Goal: Task Accomplishment & Management: Manage account settings

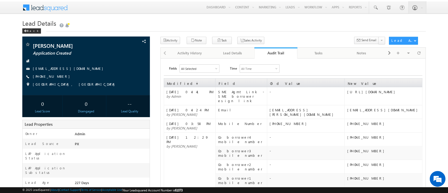
click at [278, 48] on link "Audit Trail" at bounding box center [276, 53] width 43 height 11
click at [235, 50] on link "Lead Details" at bounding box center [233, 53] width 43 height 11
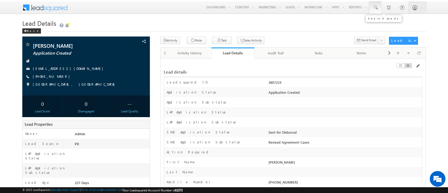
click at [372, 4] on link at bounding box center [375, 7] width 13 height 12
click at [378, 18] on input "text" at bounding box center [407, 20] width 71 height 6
paste input "SME0001076"
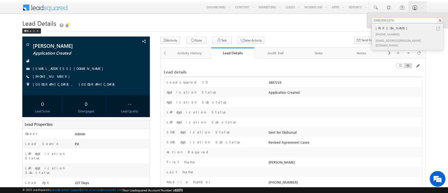
type input "SME0001076"
click at [404, 36] on div "+91-7728382386" at bounding box center [410, 34] width 70 height 6
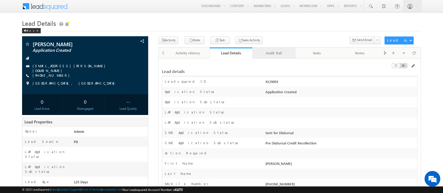
click at [275, 55] on div "Audit Trail" at bounding box center [274, 53] width 34 height 6
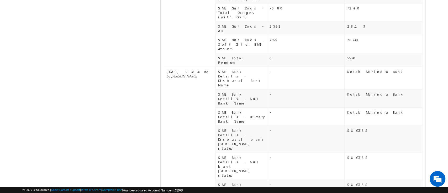
scroll to position [279, 0]
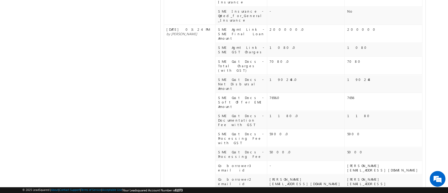
scroll to position [635, 0]
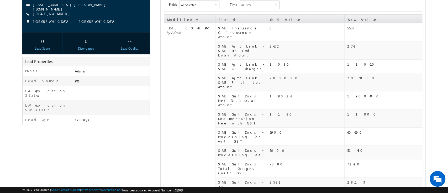
scroll to position [0, 0]
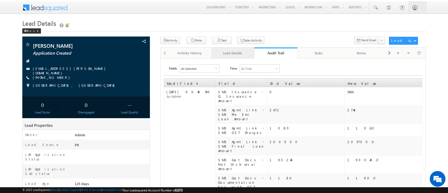
click at [235, 56] on link "Lead Details" at bounding box center [233, 53] width 43 height 11
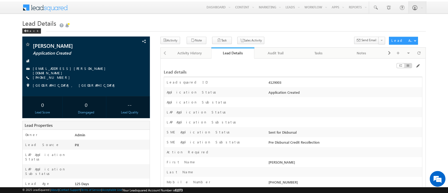
click at [278, 82] on div "4129003" at bounding box center [344, 83] width 155 height 7
copy div "4129003"
click at [279, 52] on div "Audit Trail" at bounding box center [276, 53] width 34 height 6
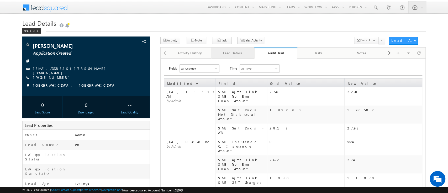
click at [235, 50] on div "Lead Details" at bounding box center [233, 53] width 34 height 6
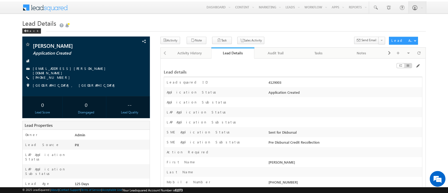
copy div "4129003"
click at [271, 53] on div "Audit Trail" at bounding box center [276, 53] width 34 height 6
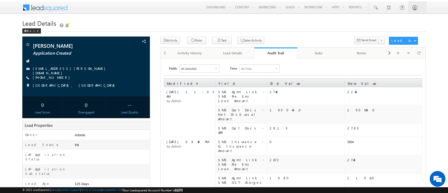
click at [281, 53] on div "Audit Trail" at bounding box center [276, 52] width 35 height 5
click at [235, 51] on div "Lead Details" at bounding box center [233, 53] width 34 height 6
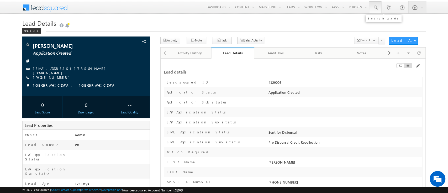
click at [376, 6] on span at bounding box center [375, 7] width 5 height 5
click at [389, 20] on input "text" at bounding box center [407, 20] width 71 height 6
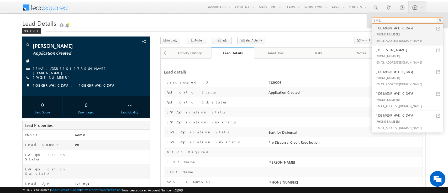
type input "SME"
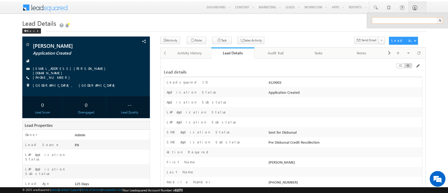
paste input "SME0000932"
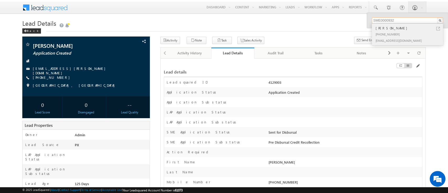
type input "SME0000932"
click at [408, 31] on div "[PHONE_NUMBER]" at bounding box center [410, 34] width 70 height 6
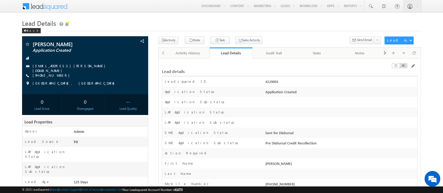
click at [289, 68] on div "Lead details" at bounding box center [290, 69] width 256 height 10
click at [271, 49] on link "Audit Trail" at bounding box center [273, 53] width 43 height 11
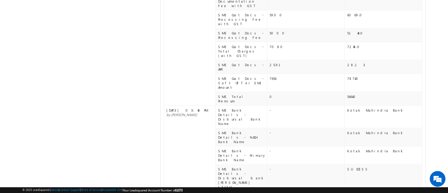
scroll to position [316, 0]
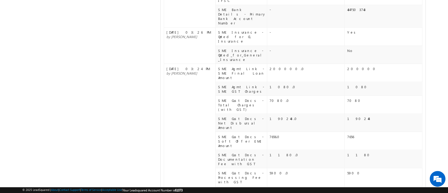
scroll to position [672, 0]
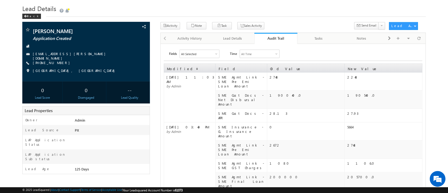
scroll to position [0, 0]
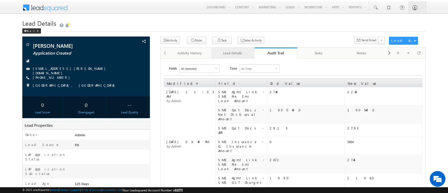
click at [237, 55] on div "Lead Details" at bounding box center [233, 53] width 34 height 6
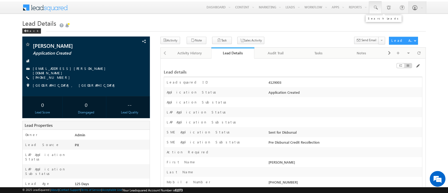
click at [377, 5] on span at bounding box center [375, 7] width 5 height 5
click at [383, 19] on input "text" at bounding box center [407, 20] width 71 height 6
paste input "SME0000941"
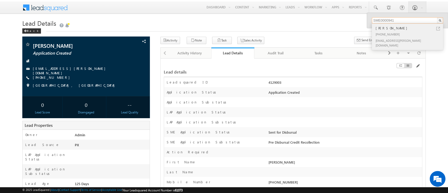
type input "SME0000941"
click at [399, 33] on div "+91-9686279941" at bounding box center [410, 34] width 70 height 6
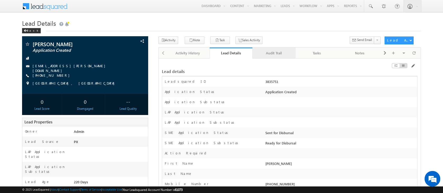
click at [271, 52] on div "Audit Trail" at bounding box center [274, 53] width 34 height 6
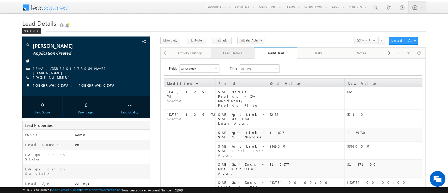
click at [233, 54] on div "Lead Details" at bounding box center [233, 53] width 34 height 6
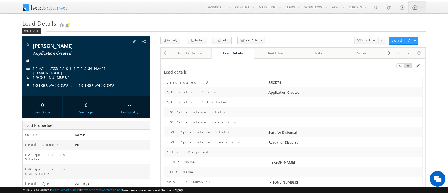
click at [71, 70] on div "[EMAIL_ADDRESS][PERSON_NAME][DOMAIN_NAME]" at bounding box center [86, 68] width 122 height 5
click at [73, 69] on div "[EMAIL_ADDRESS][PERSON_NAME][DOMAIN_NAME]" at bounding box center [86, 68] width 122 height 5
drag, startPoint x: 73, startPoint y: 69, endPoint x: 70, endPoint y: 69, distance: 2.9
click at [70, 69] on div "[EMAIL_ADDRESS][PERSON_NAME][DOMAIN_NAME]" at bounding box center [86, 68] width 122 height 5
copy div "[EMAIL_ADDRESS][PERSON_NAME][DOMAIN_NAME]"
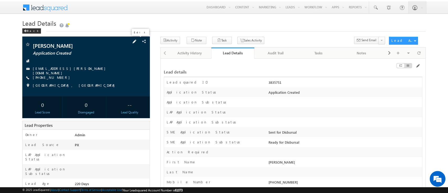
click at [137, 42] on span at bounding box center [135, 42] width 6 height 6
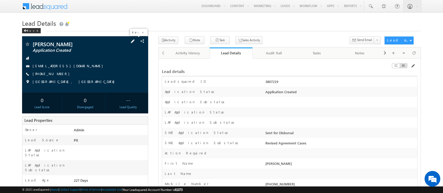
click at [136, 41] on span at bounding box center [133, 41] width 6 height 6
click at [135, 41] on span at bounding box center [133, 41] width 6 height 6
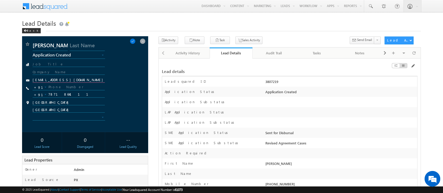
click at [78, 80] on input "[EMAIL_ADDRESS][DOMAIN_NAME]" at bounding box center [69, 80] width 72 height 5
paste input "SME0000932"
type input "SME0000932"
paste input "[PERSON_NAME][EMAIL_ADDRESS][PERSON_NAME][DOMAIN_NAME]"
type input "[PERSON_NAME][EMAIL_ADDRESS][PERSON_NAME][DOMAIN_NAME]"
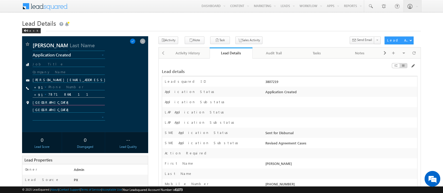
drag, startPoint x: 86, startPoint y: 103, endPoint x: 80, endPoint y: 96, distance: 9.3
click at [80, 96] on div "[PERSON_NAME] Application Created Application Incomplete Approval Pending Appli…" at bounding box center [85, 84] width 121 height 85
click at [80, 96] on input "7871864111" at bounding box center [69, 94] width 72 height 6
click at [80, 96] on input "text" at bounding box center [69, 94] width 72 height 6
click at [65, 86] on input "text" at bounding box center [69, 87] width 72 height 6
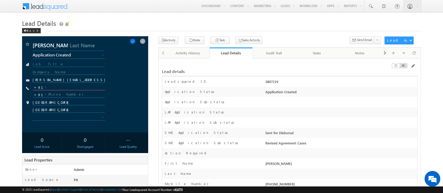
paste input "9676014956"
type input "9676014956"
click at [136, 42] on span at bounding box center [133, 41] width 6 height 6
click at [129, 42] on span at bounding box center [126, 41] width 6 height 6
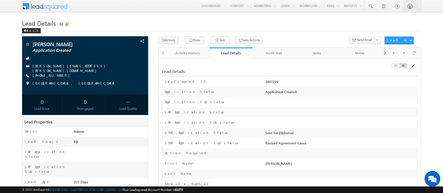
click at [272, 81] on div "3807219" at bounding box center [340, 82] width 153 height 7
copy div "3807219"
click at [413, 67] on span at bounding box center [413, 66] width 4 height 4
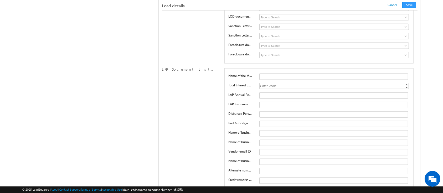
scroll to position [2746, 0]
click at [406, 75] on span at bounding box center [406, 77] width 4 height 4
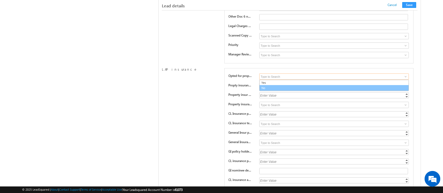
click at [381, 85] on link "No" at bounding box center [333, 88] width 149 height 6
type input "No"
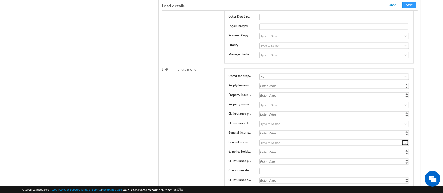
click at [405, 141] on span at bounding box center [406, 143] width 4 height 4
click at [401, 121] on input at bounding box center [333, 124] width 149 height 6
click at [405, 122] on span at bounding box center [406, 124] width 4 height 4
click at [405, 103] on span at bounding box center [406, 105] width 4 height 4
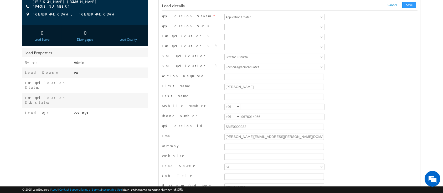
scroll to position [0, 0]
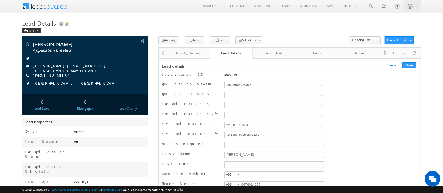
click at [232, 75] on div "3807219" at bounding box center [274, 74] width 100 height 4
copy div "3807219"
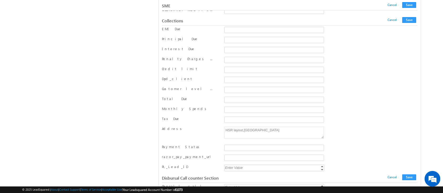
scroll to position [6426, 0]
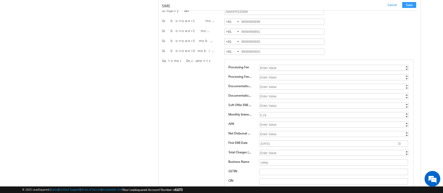
click at [266, 112] on div "0.19" at bounding box center [334, 115] width 150 height 6
click at [266, 112] on input "0.19" at bounding box center [333, 115] width 149 height 6
type input "1.05"
click at [411, 5] on button "Save" at bounding box center [409, 5] width 14 height 6
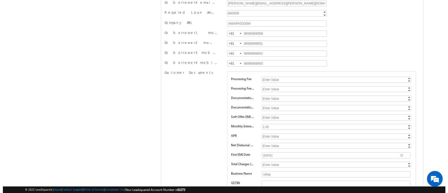
scroll to position [0, 0]
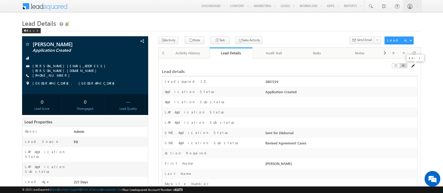
click at [413, 66] on span at bounding box center [413, 66] width 4 height 4
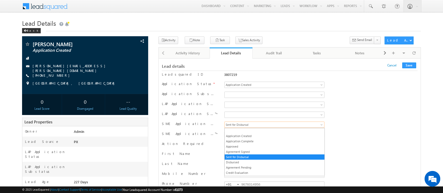
click at [267, 124] on span "Sent for Disbursal" at bounding box center [266, 124] width 82 height 5
click at [267, 141] on link "Application Complete" at bounding box center [275, 141] width 100 height 5
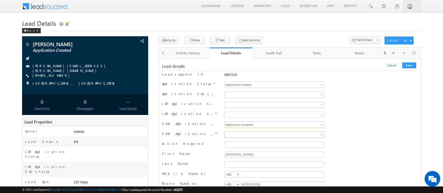
click at [276, 133] on span at bounding box center [266, 134] width 82 height 5
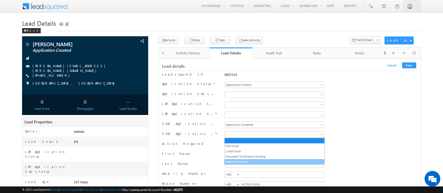
click at [266, 159] on link "Approval Pending" at bounding box center [275, 161] width 100 height 5
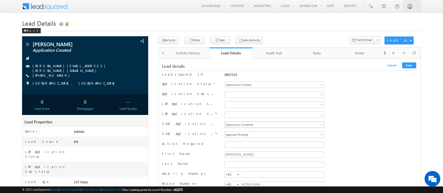
click at [288, 125] on span "Application Complete" at bounding box center [266, 124] width 82 height 5
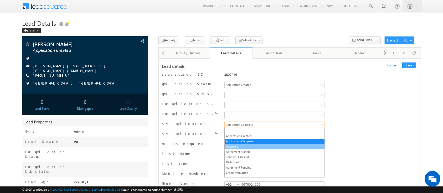
click at [274, 146] on link "Approved" at bounding box center [275, 146] width 100 height 5
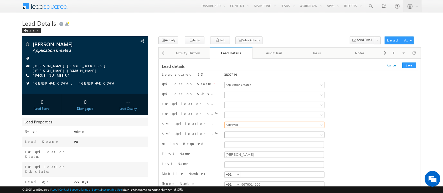
click at [277, 136] on span at bounding box center [266, 134] width 82 height 5
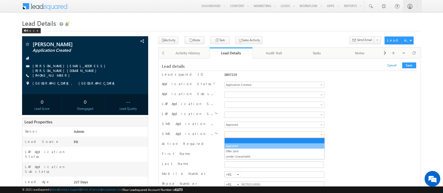
click at [272, 144] on link "Approved" at bounding box center [275, 146] width 100 height 5
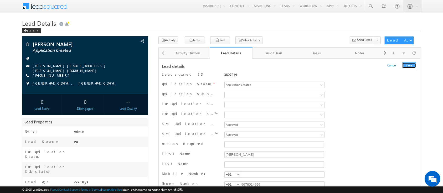
click at [410, 64] on button "Save" at bounding box center [409, 66] width 14 height 6
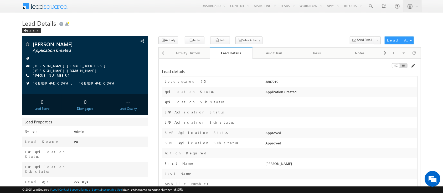
click at [412, 65] on span at bounding box center [413, 66] width 4 height 4
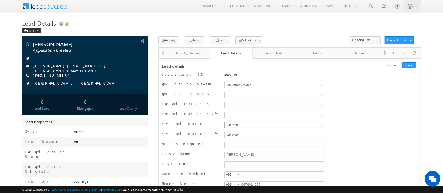
click at [288, 124] on span "Approved" at bounding box center [266, 124] width 82 height 5
click at [276, 134] on span at bounding box center [266, 134] width 82 height 5
click at [410, 65] on button "Save" at bounding box center [409, 66] width 14 height 6
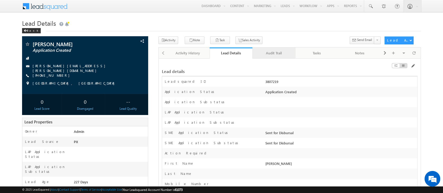
click at [268, 56] on div "Audit Trail" at bounding box center [274, 53] width 34 height 6
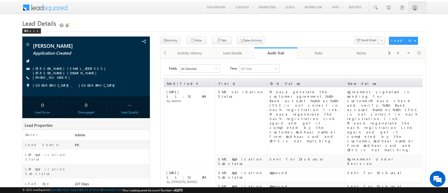
click at [383, 101] on div "Agreement signature is pending for customer.Please check and verify,NACH Bank a…" at bounding box center [384, 121] width 75 height 63
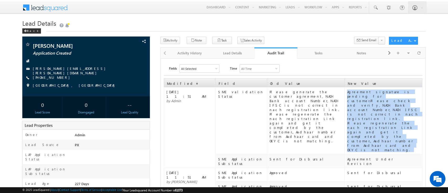
click at [383, 101] on div "Agreement signature is pending for customer.Please check and verify,NACH Bank a…" at bounding box center [384, 121] width 75 height 63
click at [370, 111] on div "Agreement signature is pending for customer.Please check and verify,NACH Bank a…" at bounding box center [384, 121] width 75 height 63
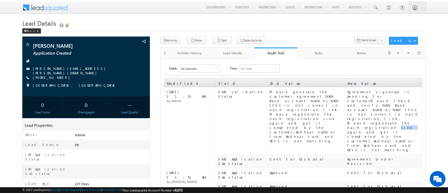
click at [370, 111] on div "Agreement signature is pending for customer.Please check and verify,NACH Bank a…" at bounding box center [384, 121] width 75 height 63
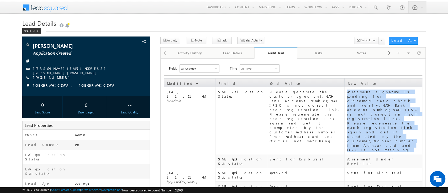
click at [370, 111] on div "Agreement signature is pending for customer.Please check and verify,NACH Bank a…" at bounding box center [384, 121] width 75 height 63
